Goal: Task Accomplishment & Management: Use online tool/utility

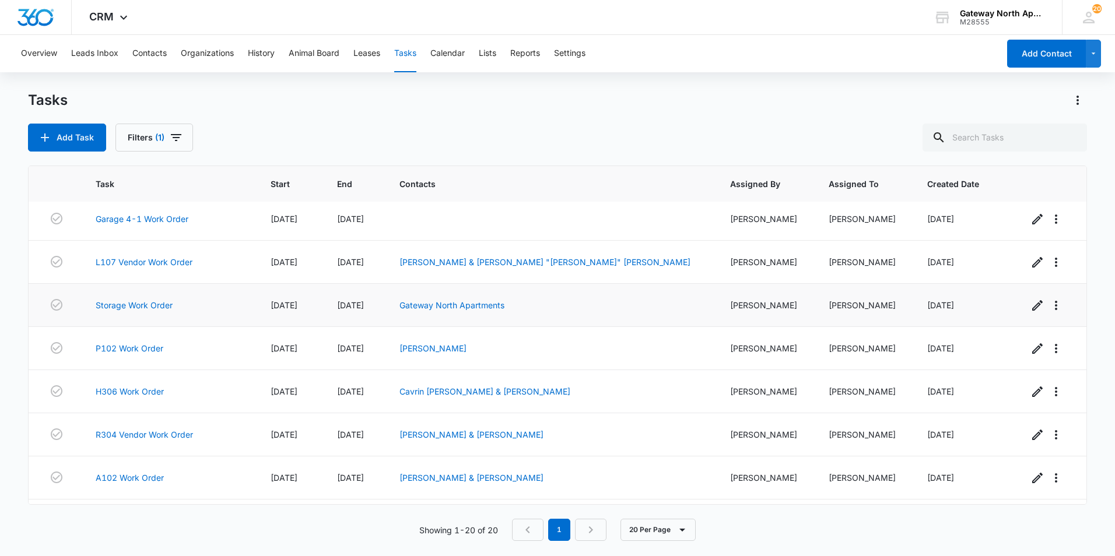
scroll to position [560, 0]
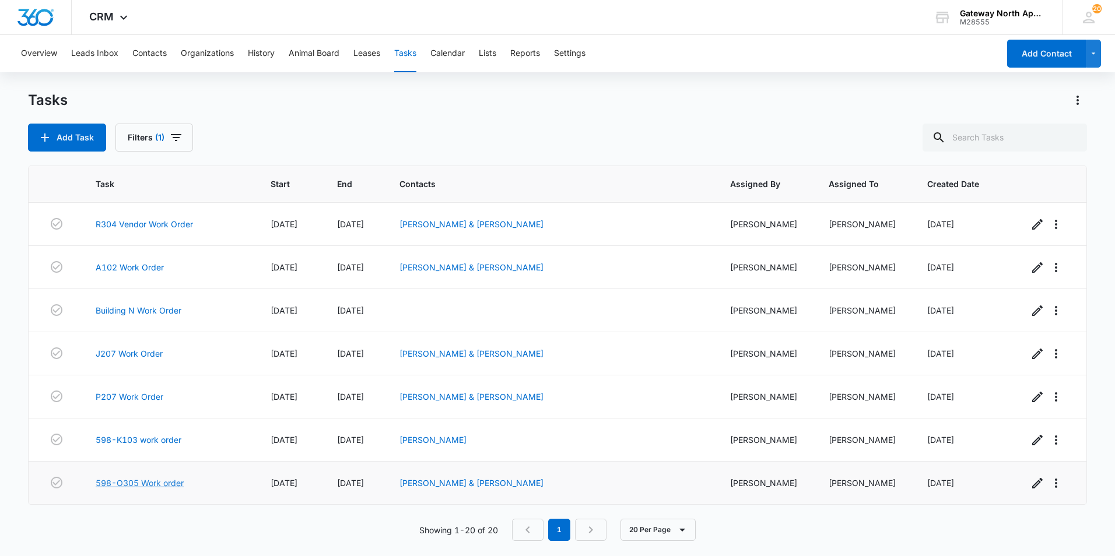
click at [163, 484] on link "598-O305 Work order" at bounding box center [140, 483] width 88 height 12
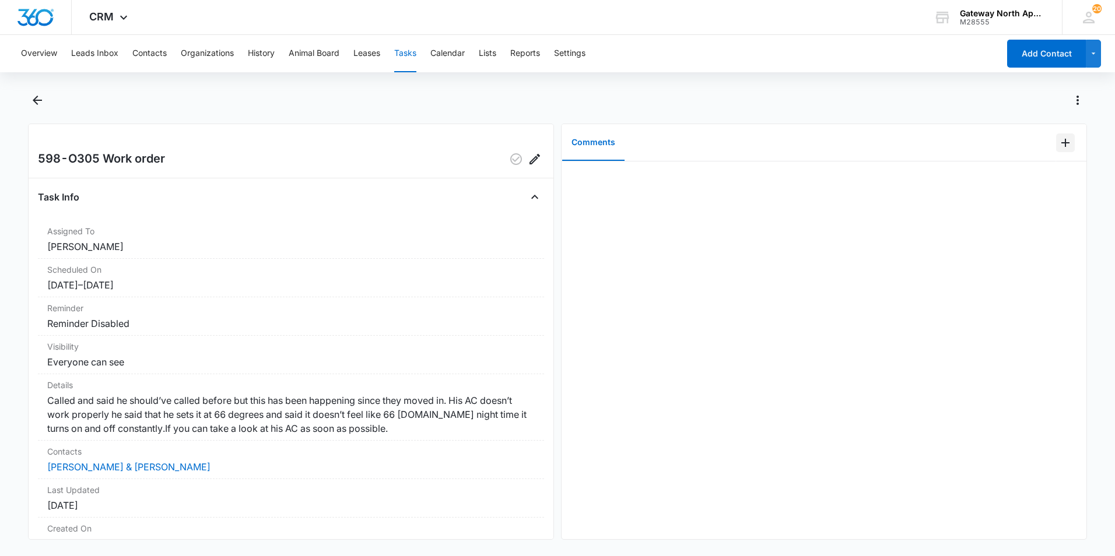
click at [1058, 149] on icon "Add Comment" at bounding box center [1065, 143] width 14 height 14
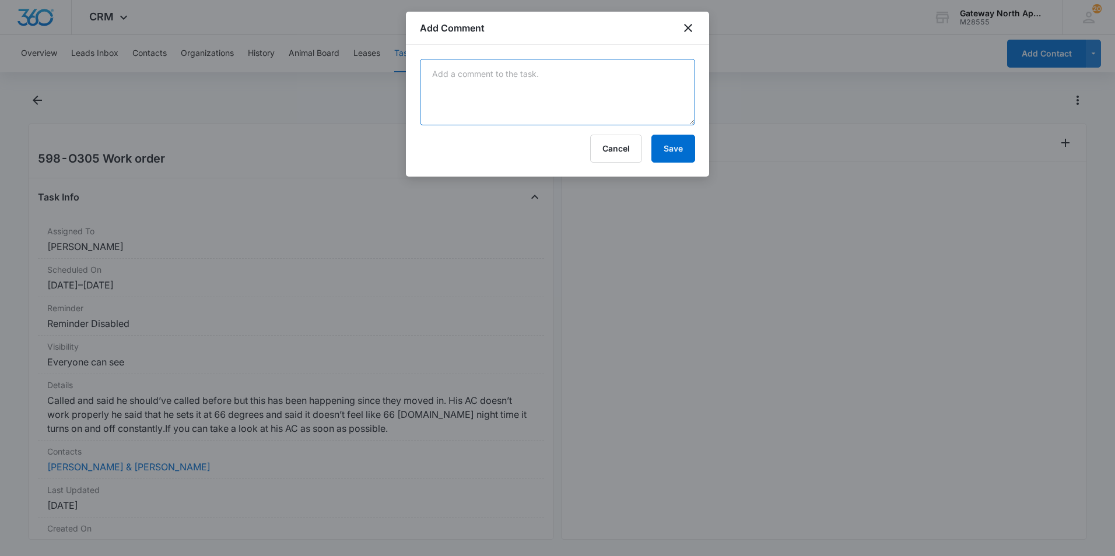
click at [488, 110] on textarea at bounding box center [557, 92] width 275 height 66
type textarea "the ac is having an evap coil at"
drag, startPoint x: 512, startPoint y: 76, endPoint x: 562, endPoint y: 215, distance: 148.1
click at [561, 222] on div at bounding box center [557, 278] width 1115 height 556
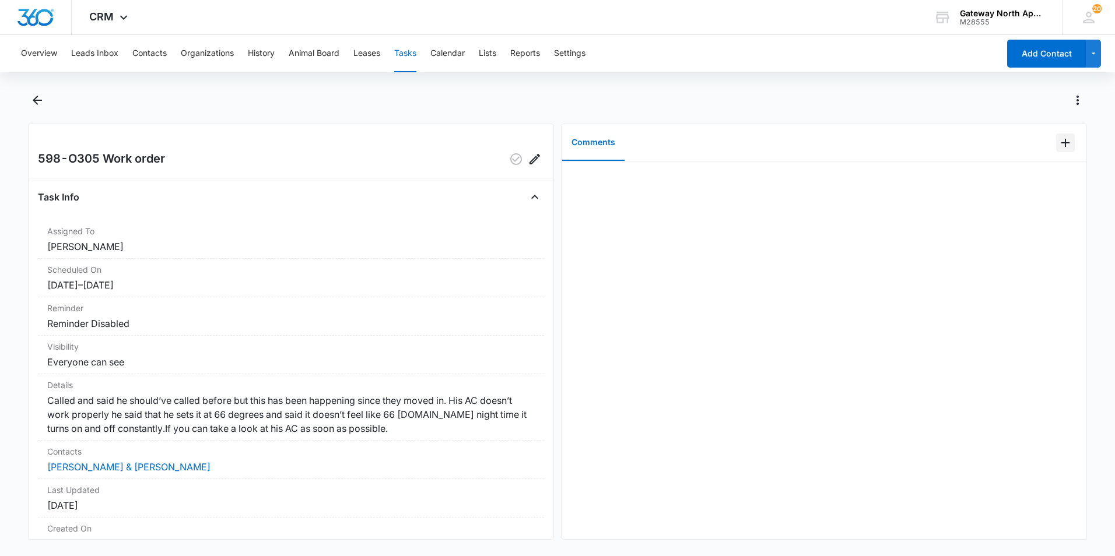
click at [1059, 141] on icon "Add Comment" at bounding box center [1065, 143] width 14 height 14
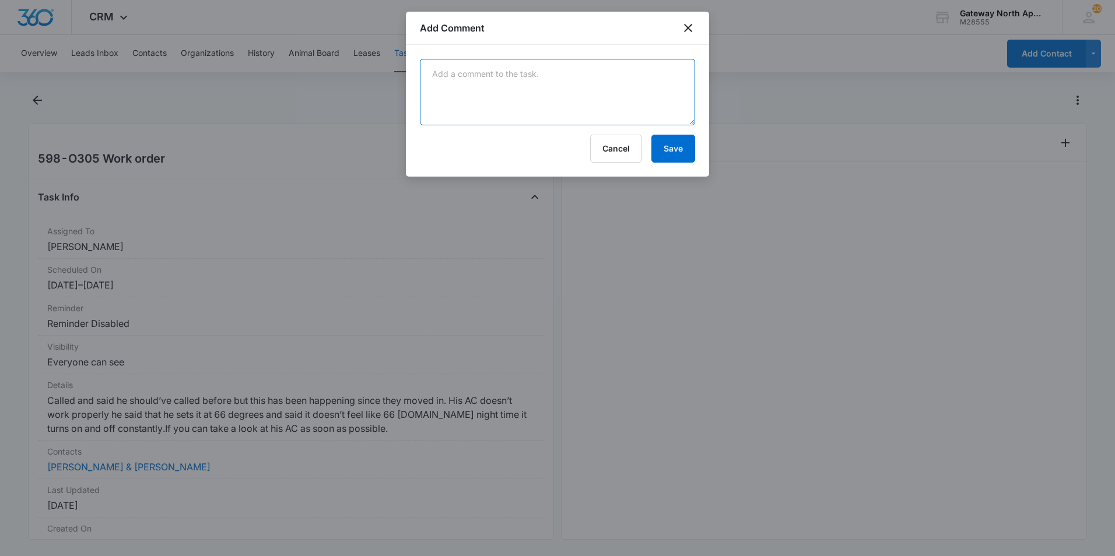
click at [494, 89] on textarea at bounding box center [557, 92] width 275 height 66
click at [507, 90] on textarea "AC is having evap coil at about 33. So, this is leading to it freezing easier b…" at bounding box center [557, 92] width 275 height 66
type textarea "AC is having evap coil at about 33. So, this is leading to it freezing easier b…"
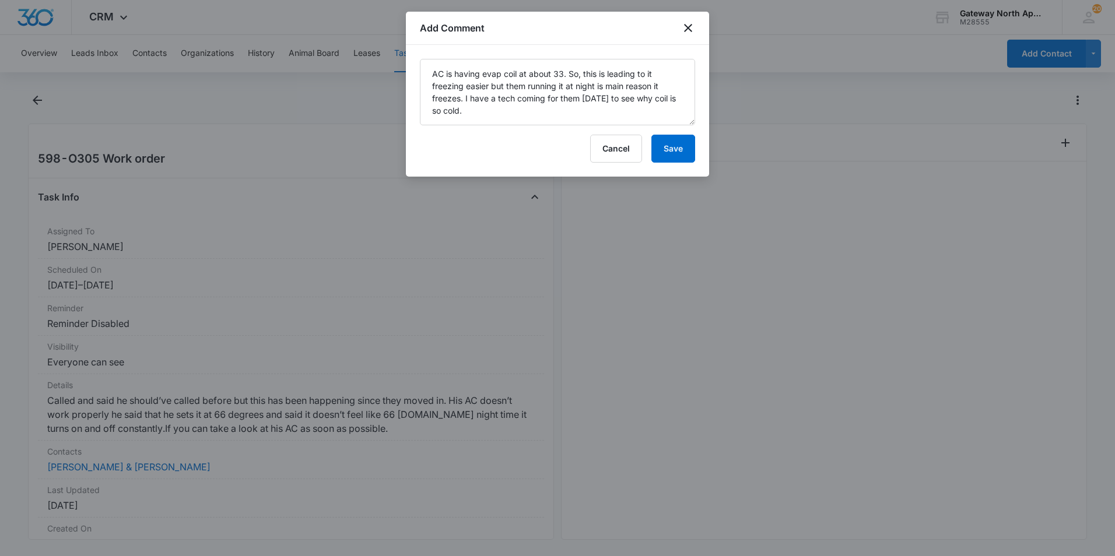
drag, startPoint x: 490, startPoint y: 78, endPoint x: 639, endPoint y: 172, distance: 176.3
click at [639, 172] on div "AC is having evap coil at about 33. So, this is leading to it freezing easier b…" at bounding box center [557, 111] width 303 height 132
click at [683, 147] on button "Save" at bounding box center [673, 149] width 44 height 28
click at [310, 164] on div at bounding box center [557, 278] width 1115 height 556
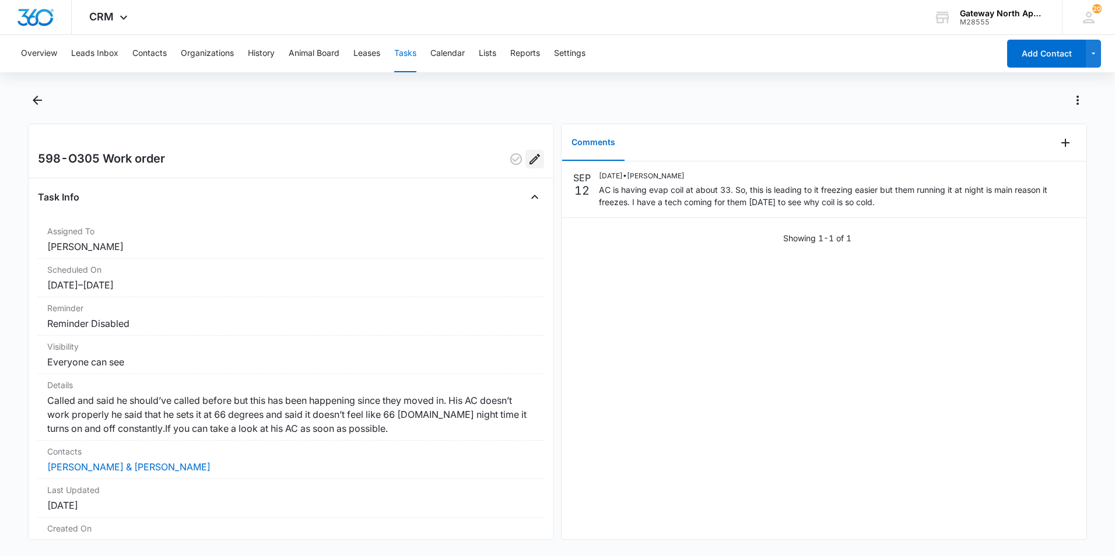
click at [528, 157] on icon "Edit" at bounding box center [535, 159] width 14 height 14
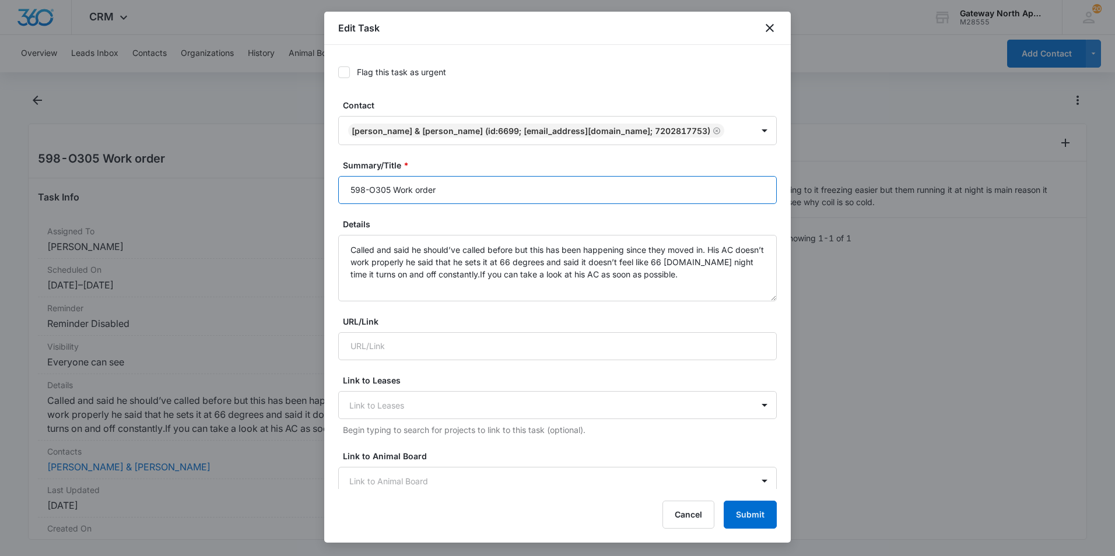
click at [393, 189] on input "598-O305 Work order" at bounding box center [557, 190] width 438 height 28
type input "598-O305 Vendor Work order"
click at [759, 511] on button "Submit" at bounding box center [749, 515] width 53 height 28
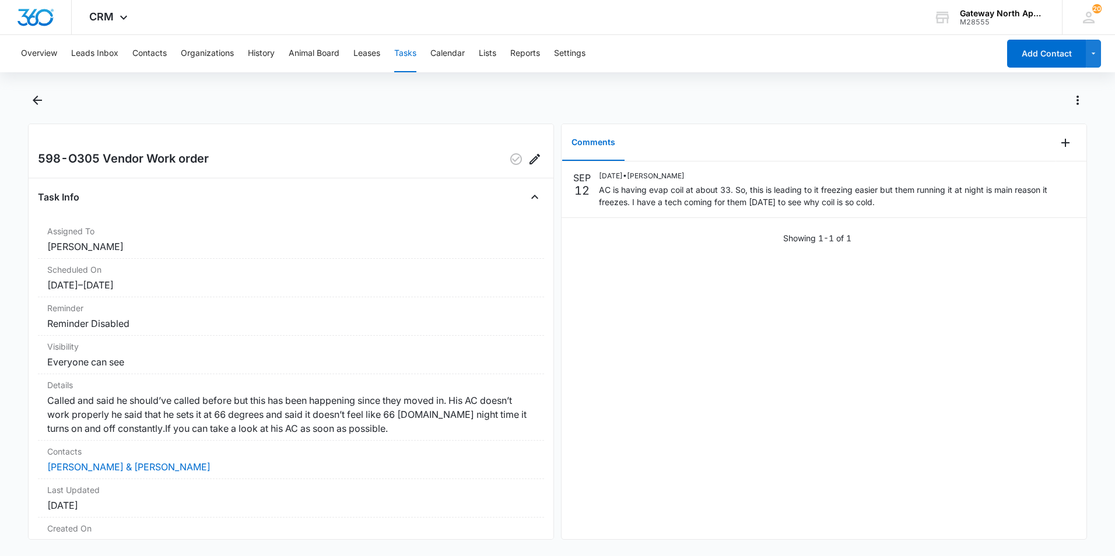
click at [427, 164] on div "598-O305 Vendor Work order" at bounding box center [291, 159] width 506 height 19
